Goal: Check status: Check status

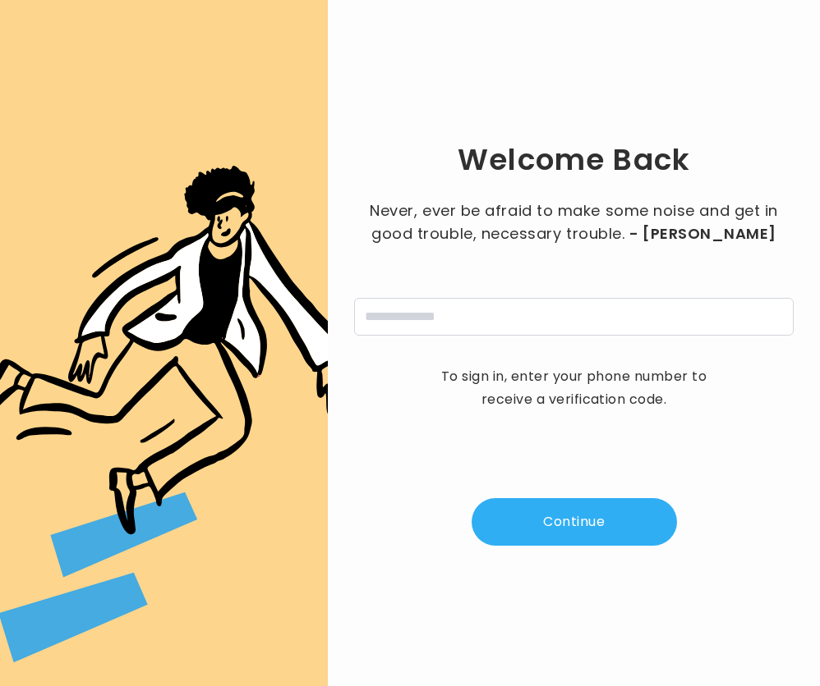
click at [409, 347] on div "Welcome Back Never, ever be afraid to make some noise and get in good trouble, …" at bounding box center [573, 343] width 439 height 634
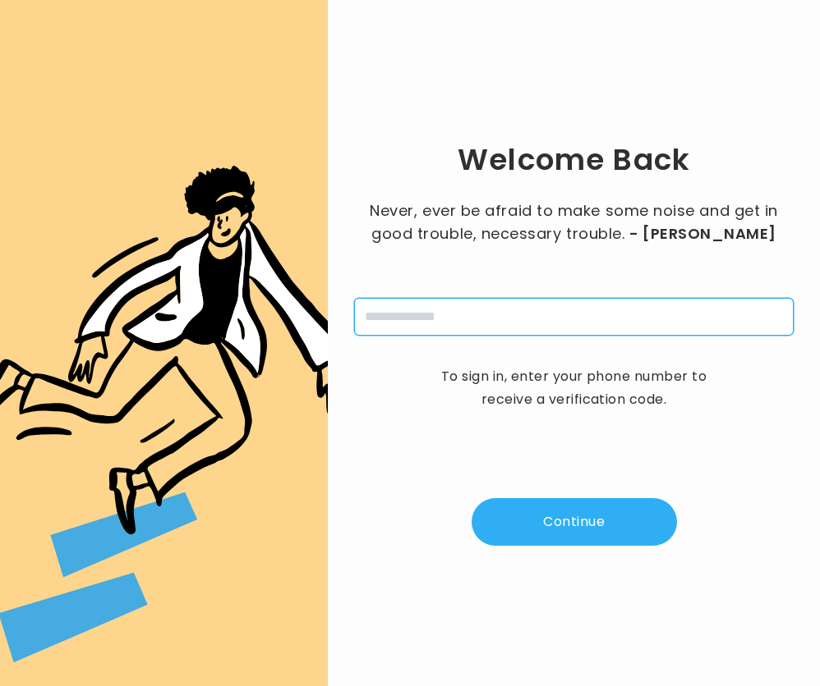
click at [402, 321] on input "tel" at bounding box center [573, 317] width 439 height 38
type input "**********"
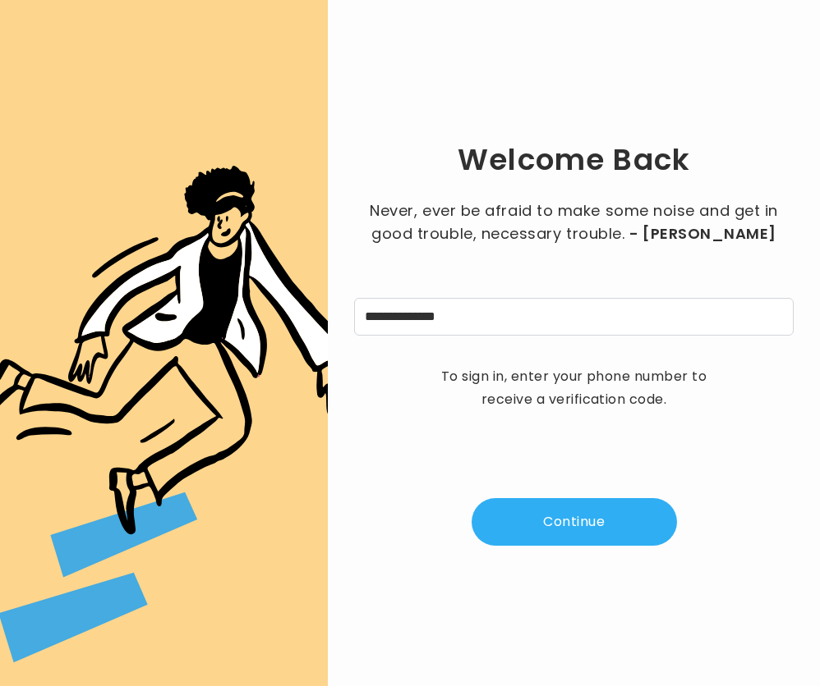
click at [549, 518] on button "Continue" at bounding box center [573, 522] width 205 height 48
type input "*"
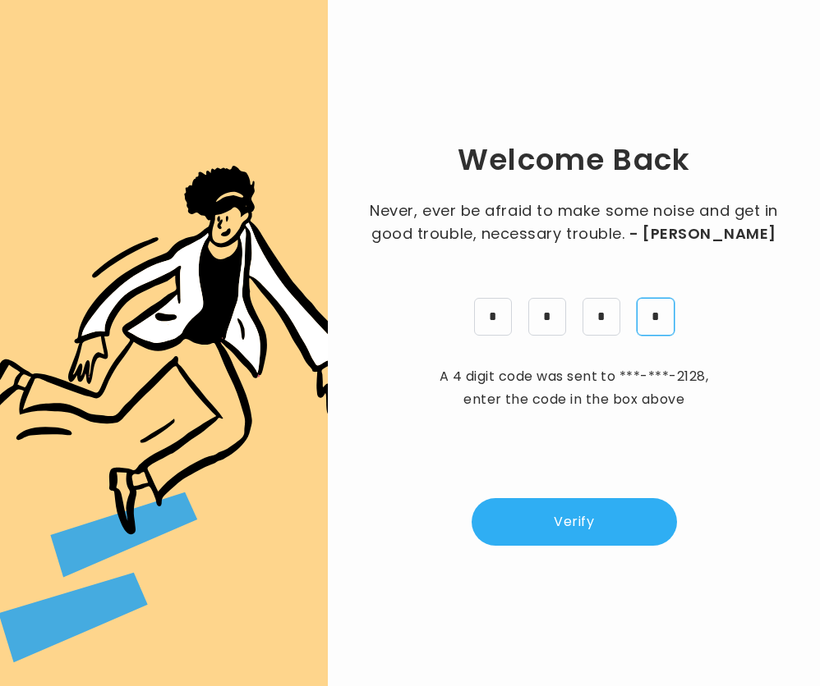
type input "*"
click at [555, 515] on button "Verify" at bounding box center [573, 522] width 205 height 48
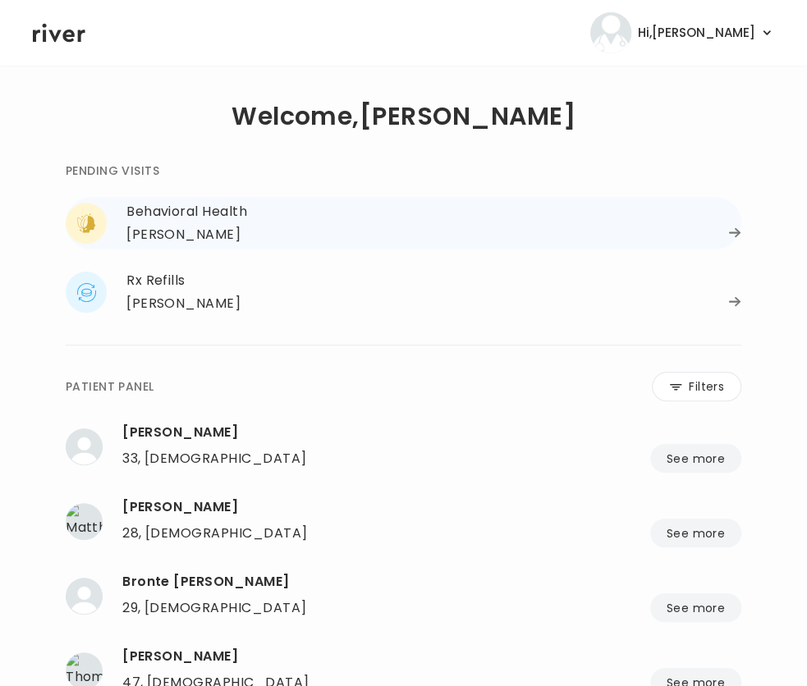
click at [196, 214] on div "Behavioral Health" at bounding box center [433, 211] width 615 height 23
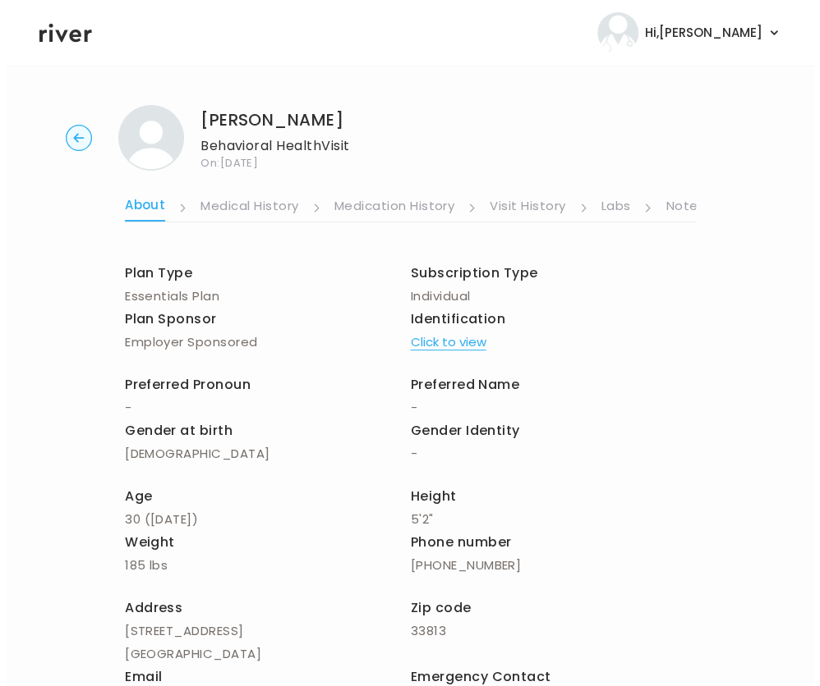
scroll to position [0, 315]
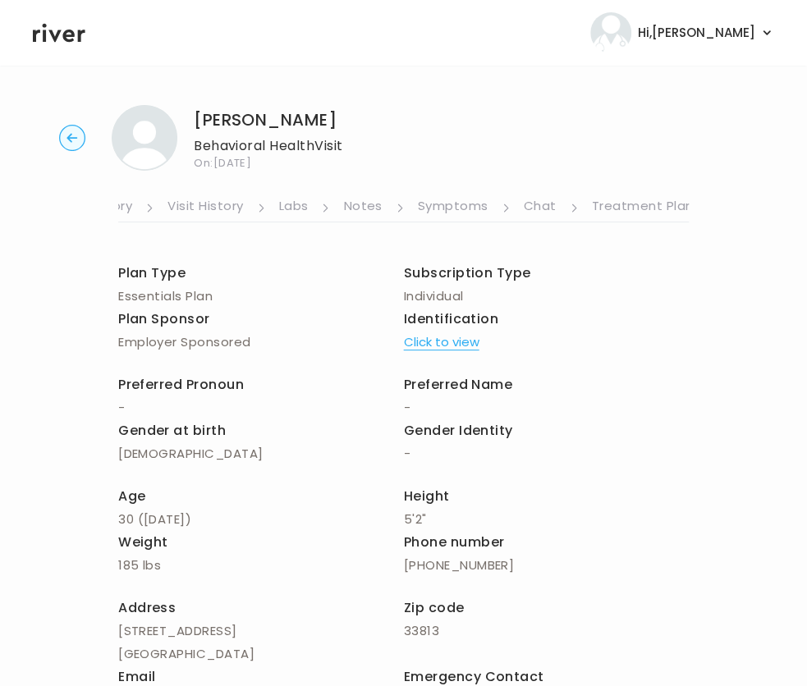
click at [430, 213] on link "Symptoms" at bounding box center [453, 208] width 71 height 26
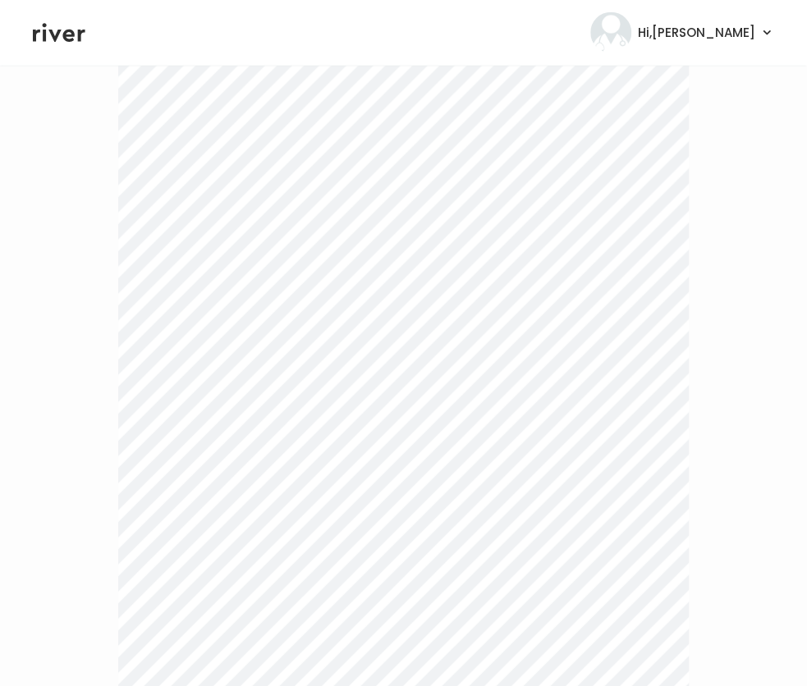
scroll to position [4401, 0]
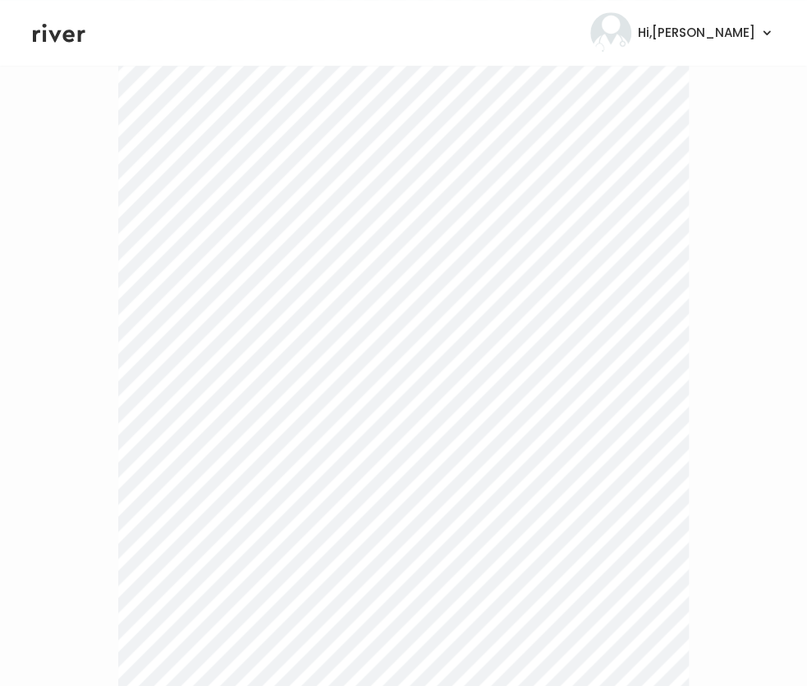
scroll to position [0, 0]
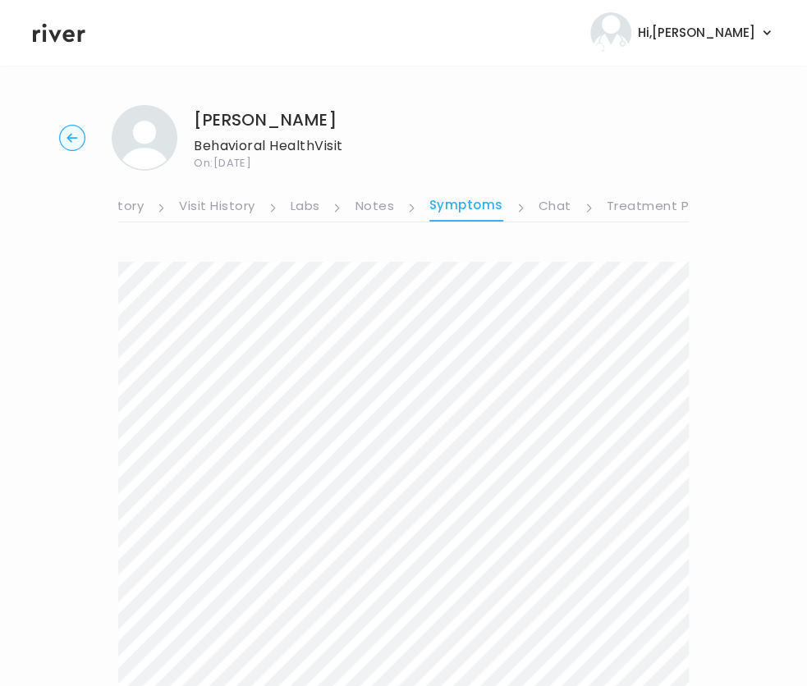
click at [550, 212] on link "Chat" at bounding box center [555, 208] width 33 height 26
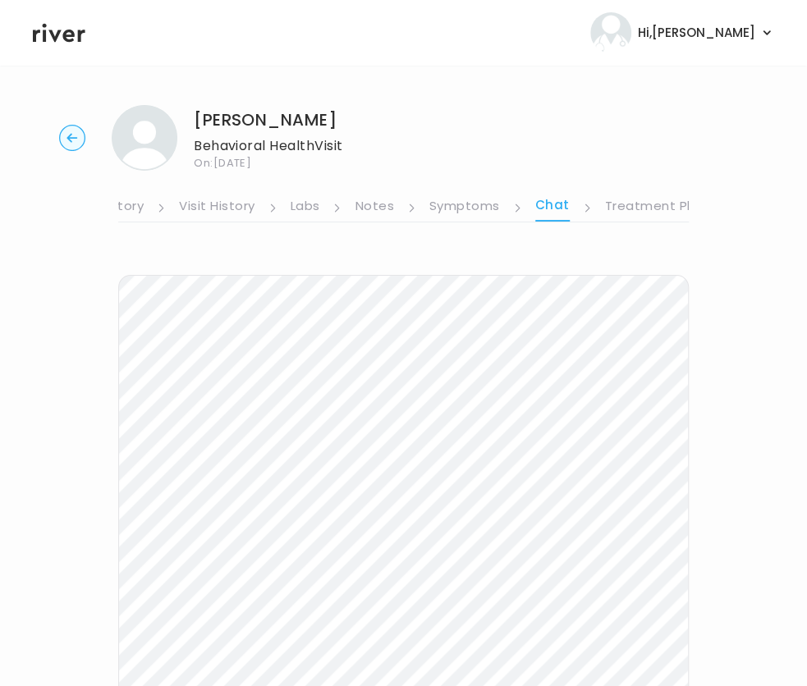
click at [626, 223] on div "About Medical History Medication History Visit History Labs Notes Symptoms Chat…" at bounding box center [403, 523] width 571 height 704
click at [627, 209] on link "Treatment Plan" at bounding box center [656, 208] width 102 height 26
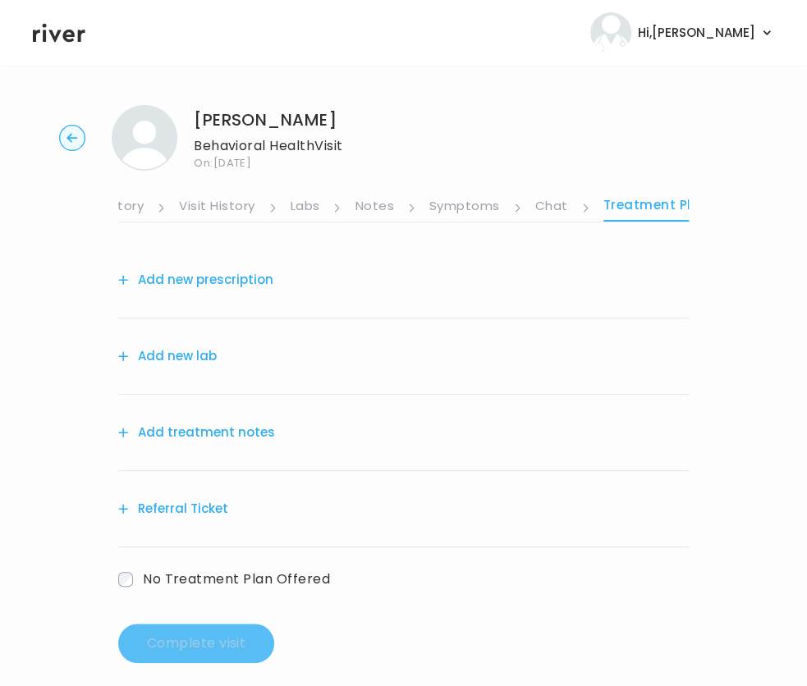
click at [481, 209] on link "Symptoms" at bounding box center [464, 208] width 71 height 26
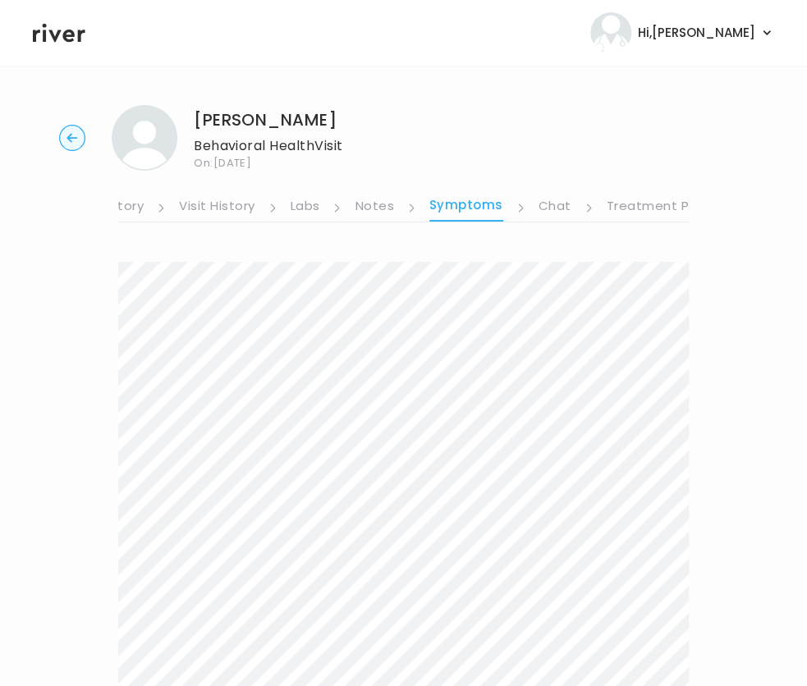
scroll to position [0, 315]
click at [531, 208] on link "Chat" at bounding box center [542, 208] width 33 height 26
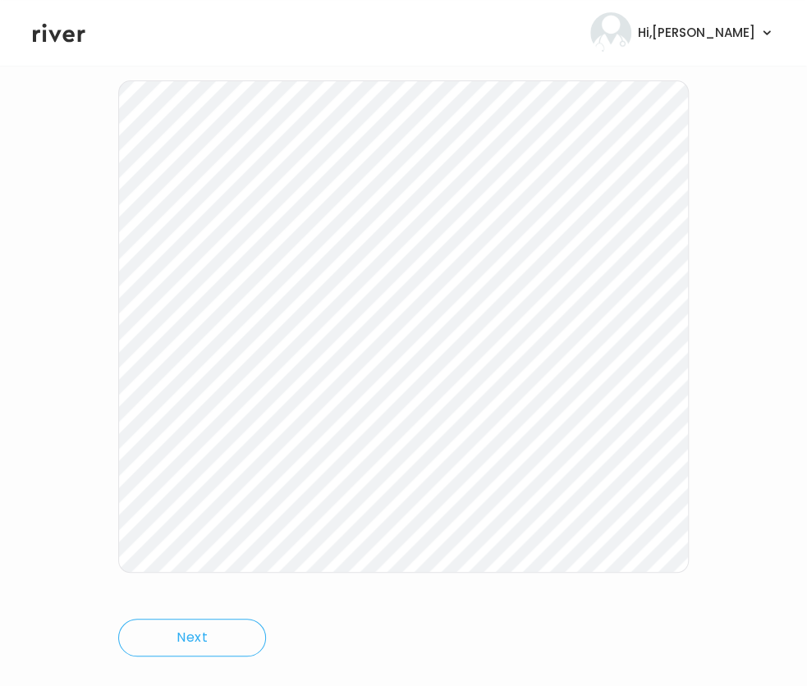
scroll to position [227, 0]
